Goal: Find specific page/section: Find specific page/section

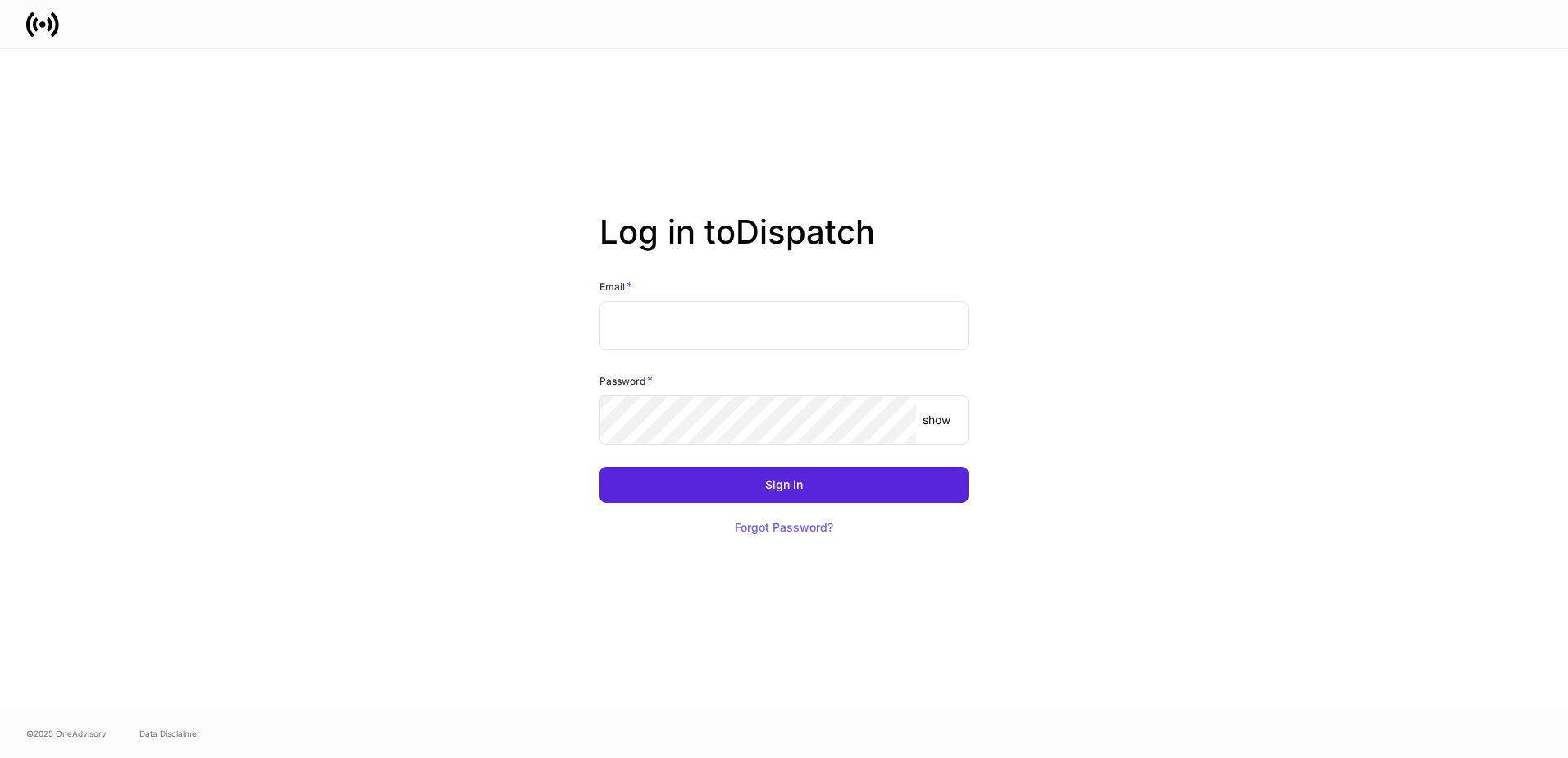
type input "**********"
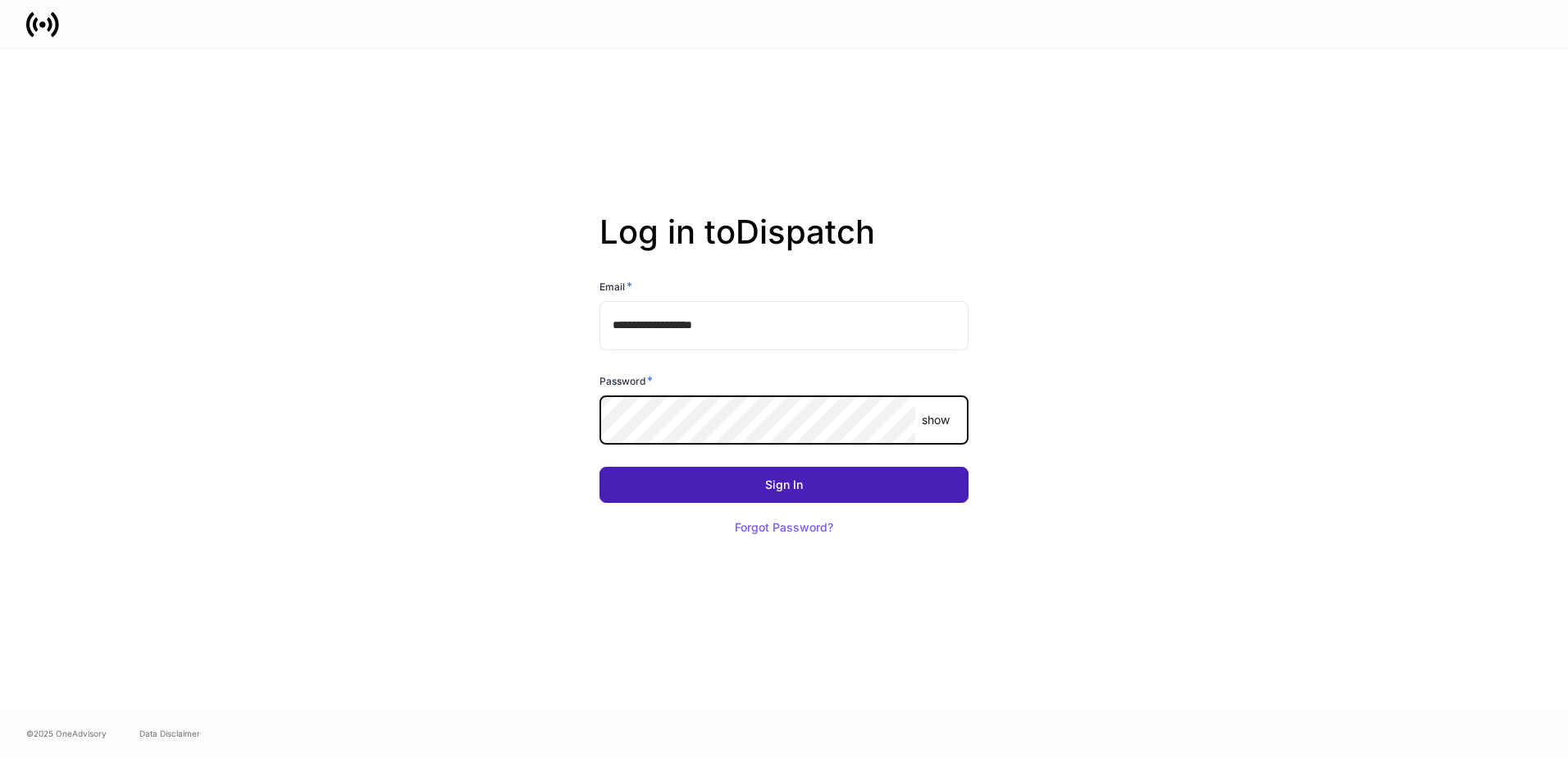
click at [685, 483] on button "Sign In" at bounding box center [784, 484] width 369 height 36
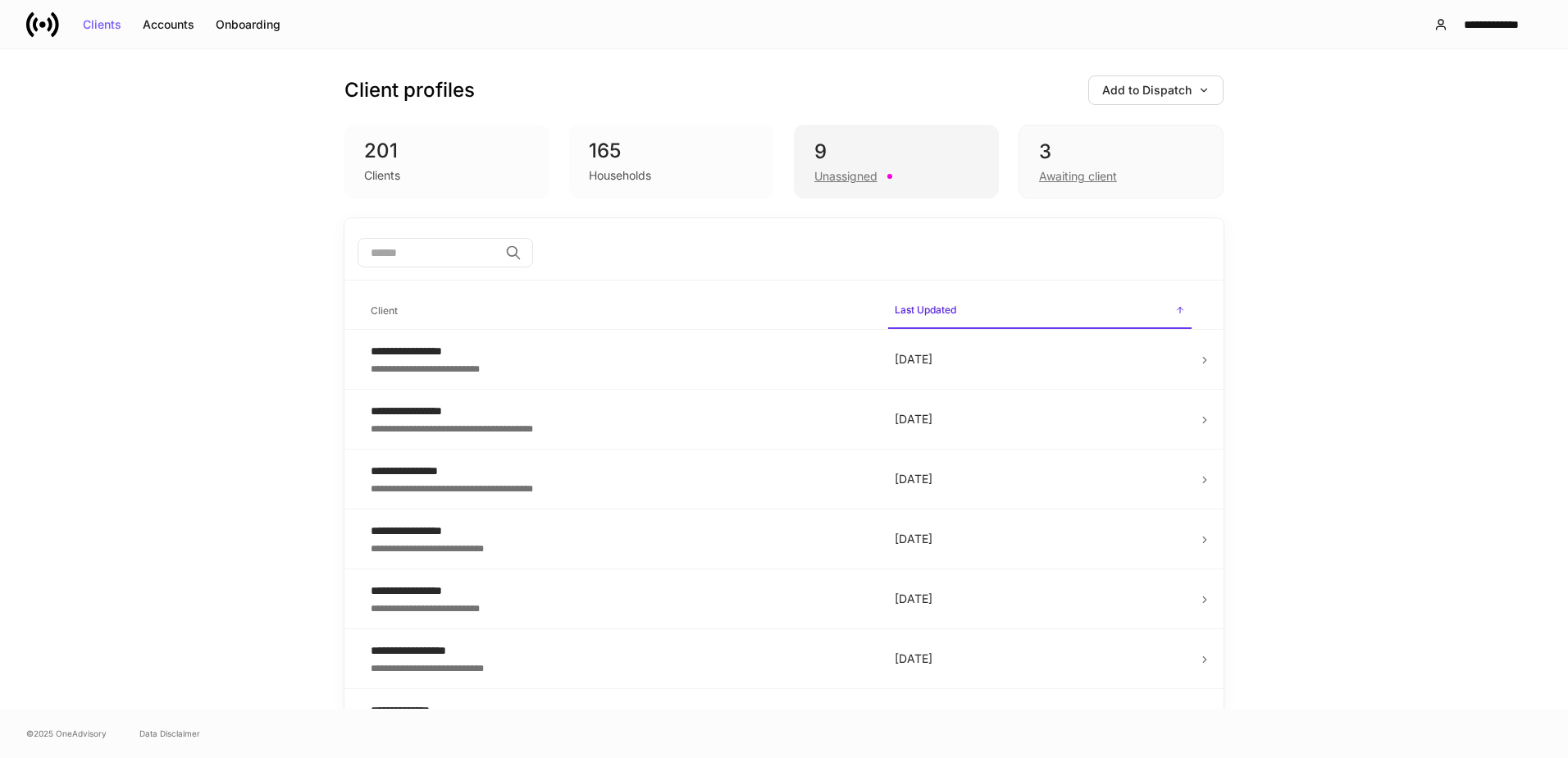
click at [839, 164] on div "9" at bounding box center [896, 152] width 164 height 26
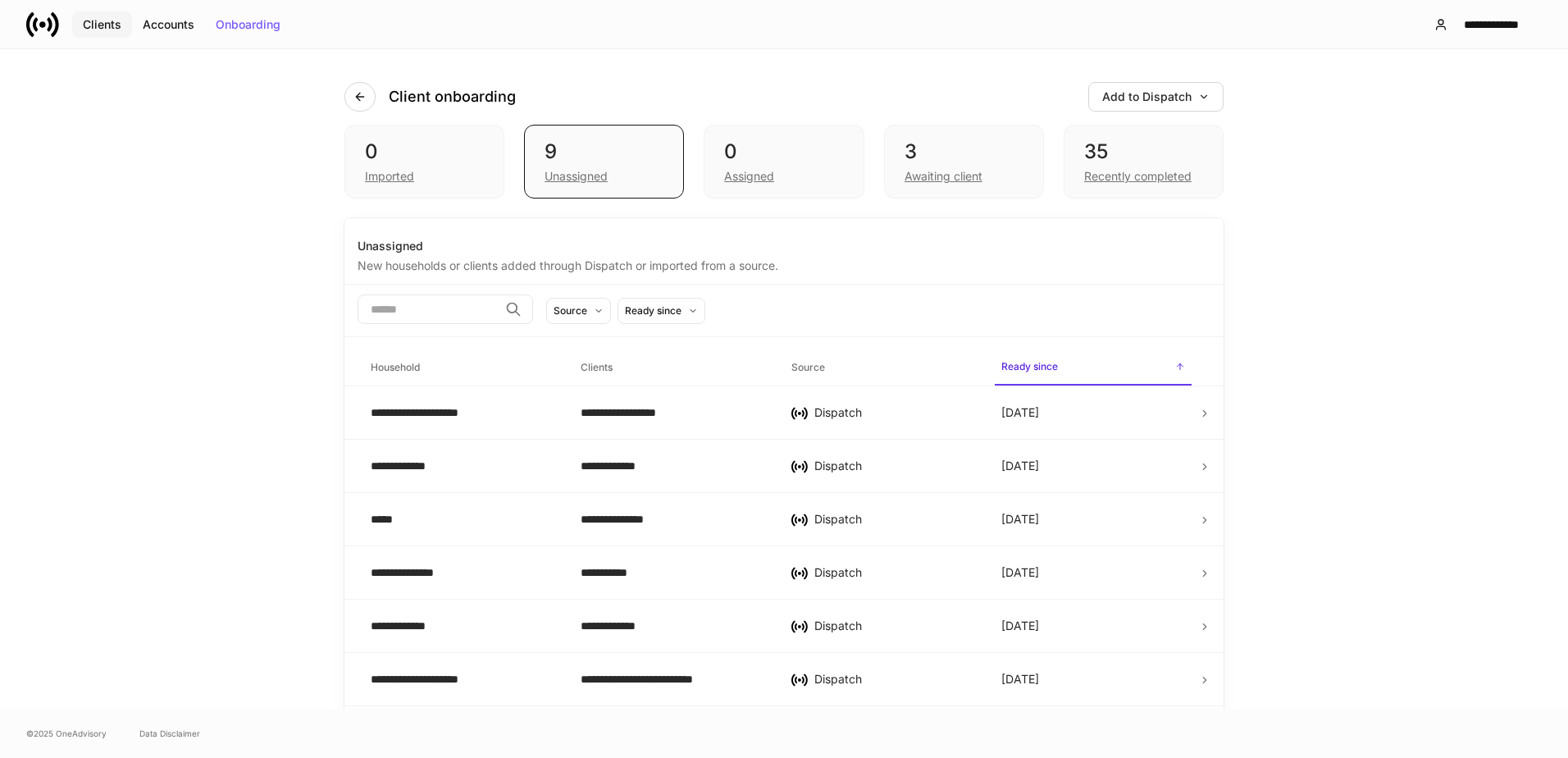
click at [111, 29] on div "Clients" at bounding box center [102, 24] width 39 height 12
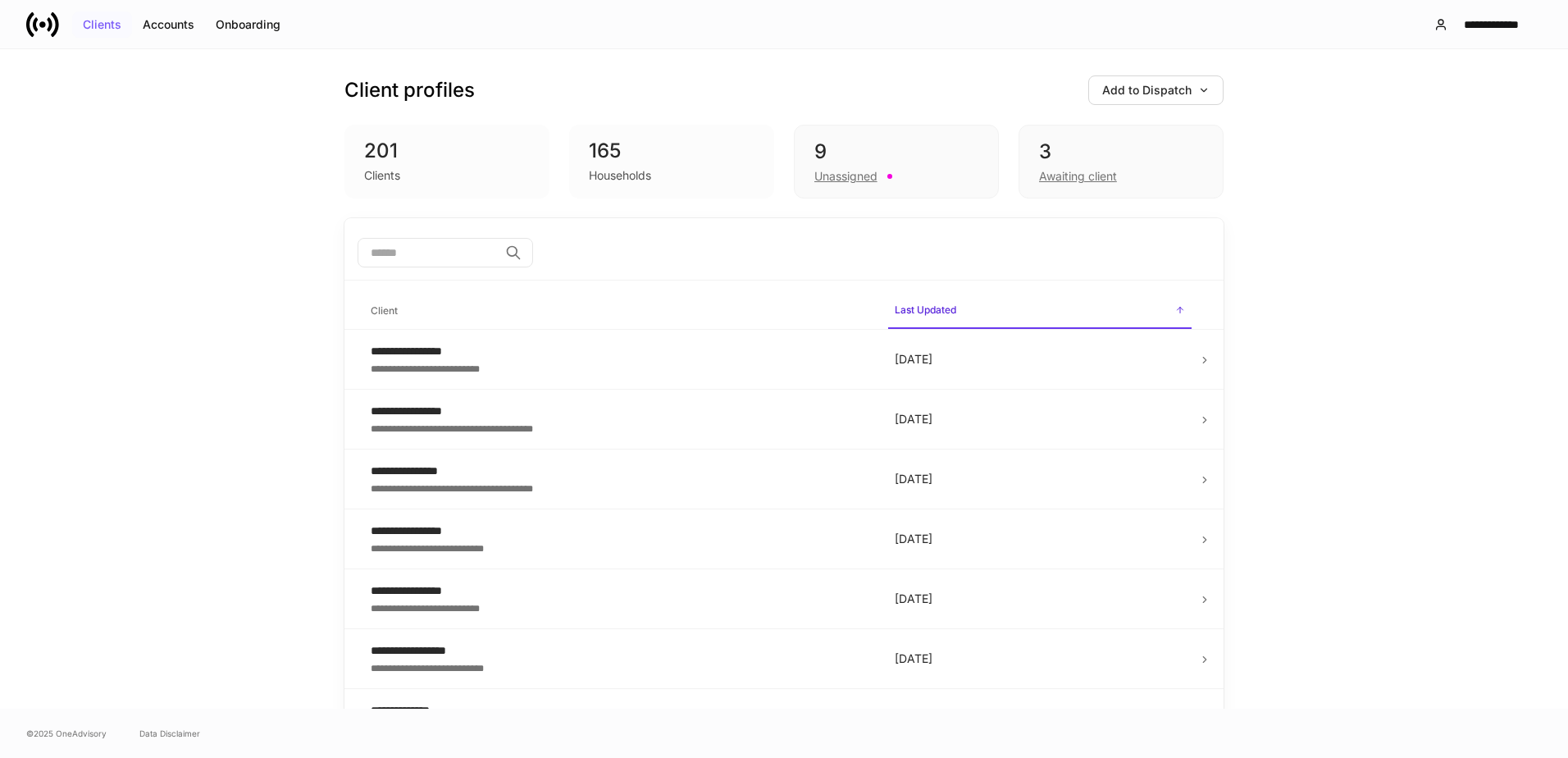
click at [104, 30] on div "Clients" at bounding box center [102, 24] width 39 height 12
click at [870, 144] on div "9" at bounding box center [896, 152] width 164 height 26
